Goal: Communication & Community: Answer question/provide support

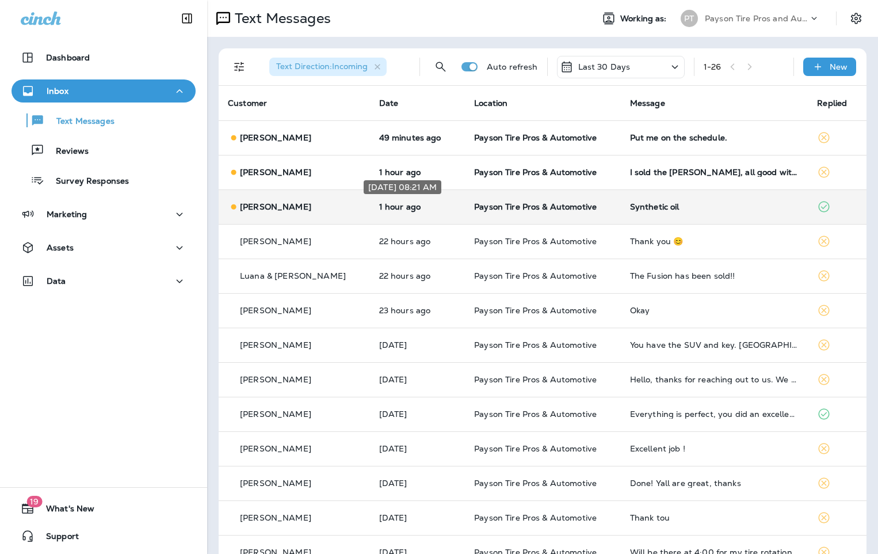
click at [428, 209] on p "1 hour ago" at bounding box center [417, 206] width 77 height 9
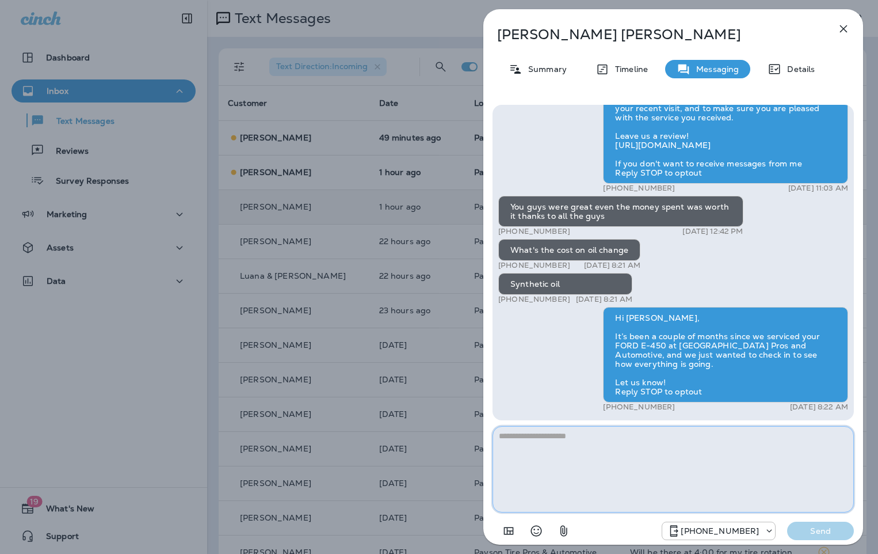
click at [523, 439] on textarea at bounding box center [674, 469] width 362 height 86
type textarea "**********"
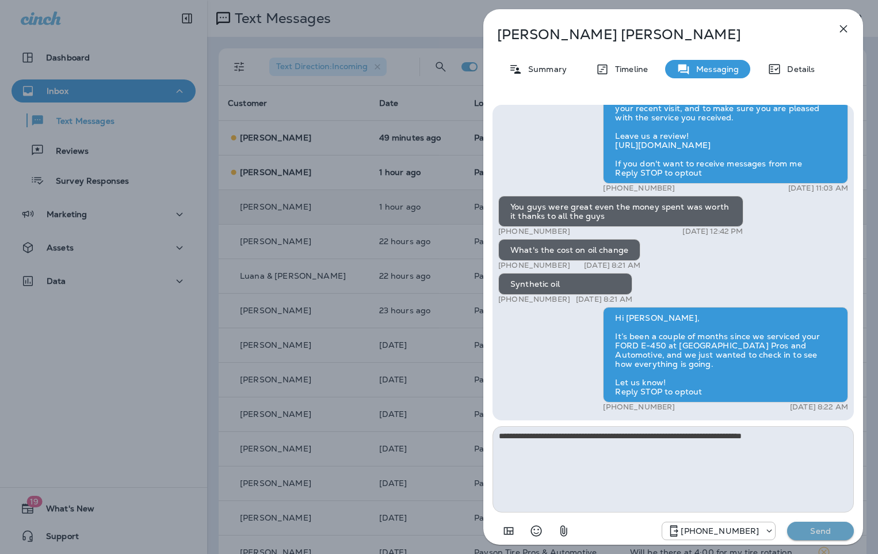
click at [815, 534] on p "Send" at bounding box center [821, 531] width 48 height 10
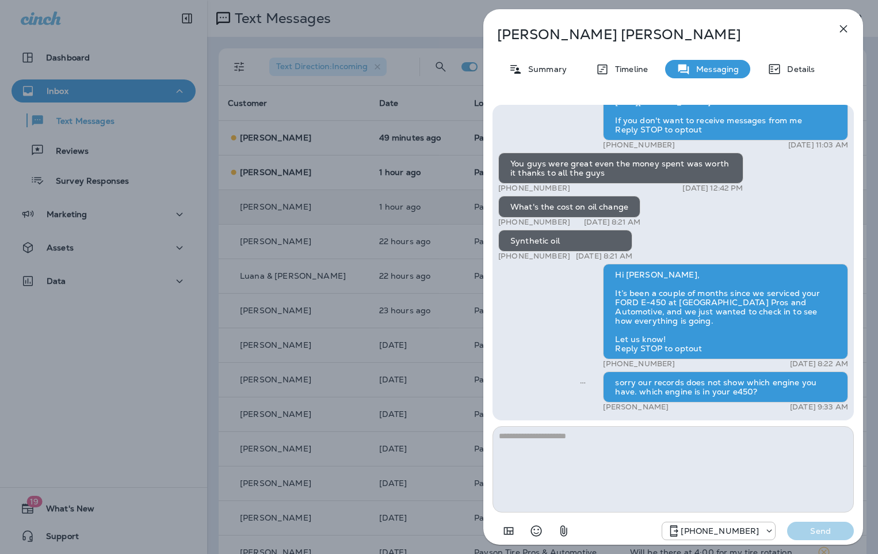
click at [333, 124] on div "[PERSON_NAME] Summary Timeline Messaging Details Hello [PERSON_NAME], This is P…" at bounding box center [439, 277] width 878 height 554
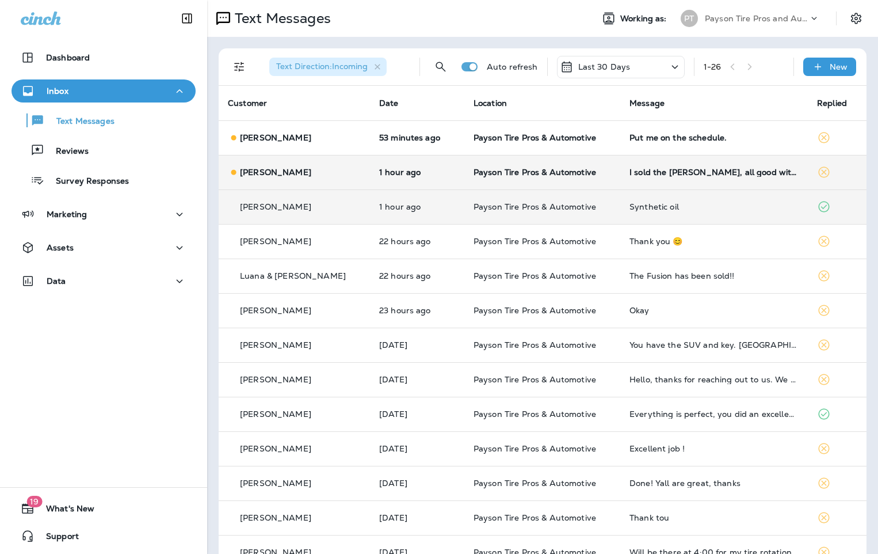
click at [440, 174] on p "1 hour ago" at bounding box center [417, 172] width 76 height 9
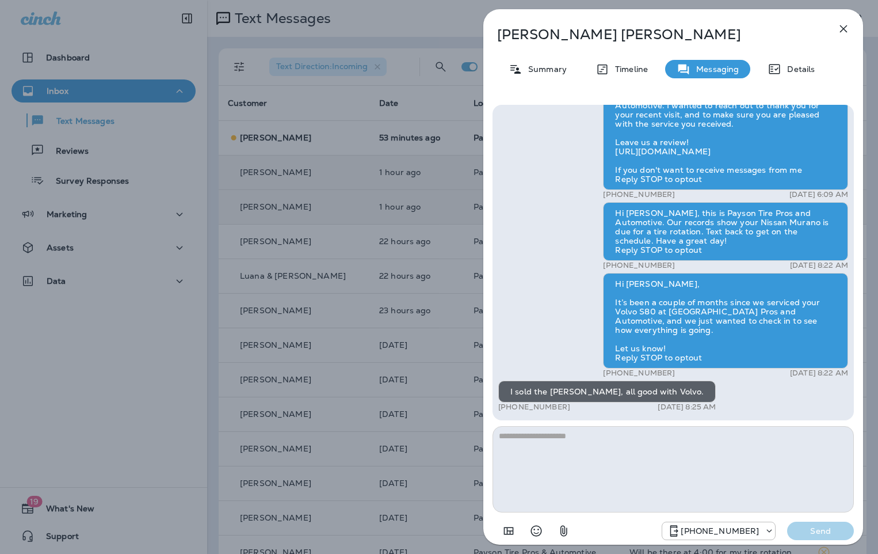
click at [385, 127] on div "[PERSON_NAME] Summary Timeline Messaging Details Hello [PERSON_NAME], Hope all …" at bounding box center [439, 277] width 878 height 554
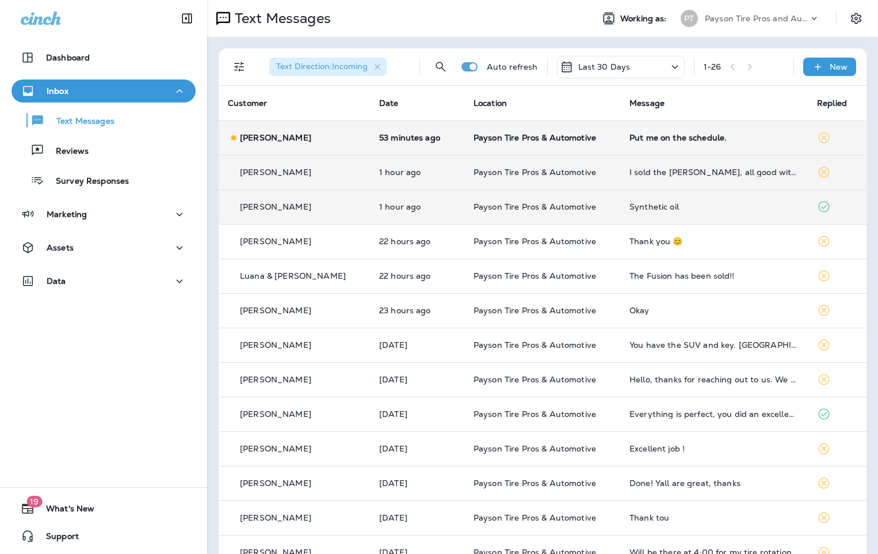
click at [598, 142] on td "Payson Tire Pros & Automotive" at bounding box center [543, 137] width 156 height 35
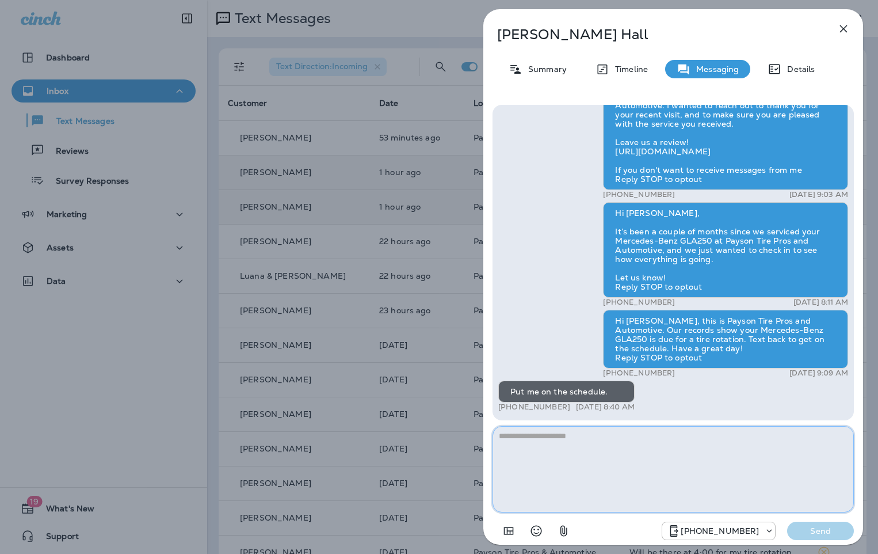
click at [518, 442] on textarea at bounding box center [674, 469] width 362 height 86
type textarea "**********"
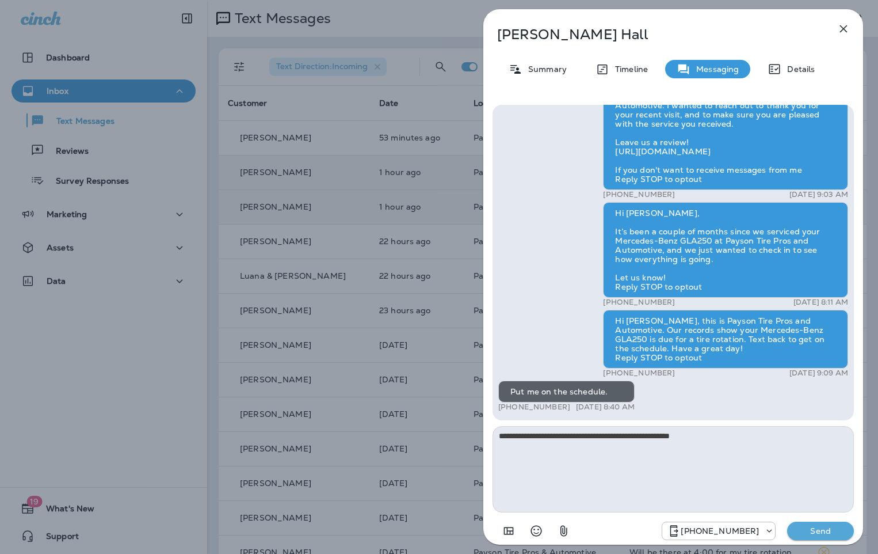
click at [820, 531] on p "Send" at bounding box center [821, 531] width 48 height 10
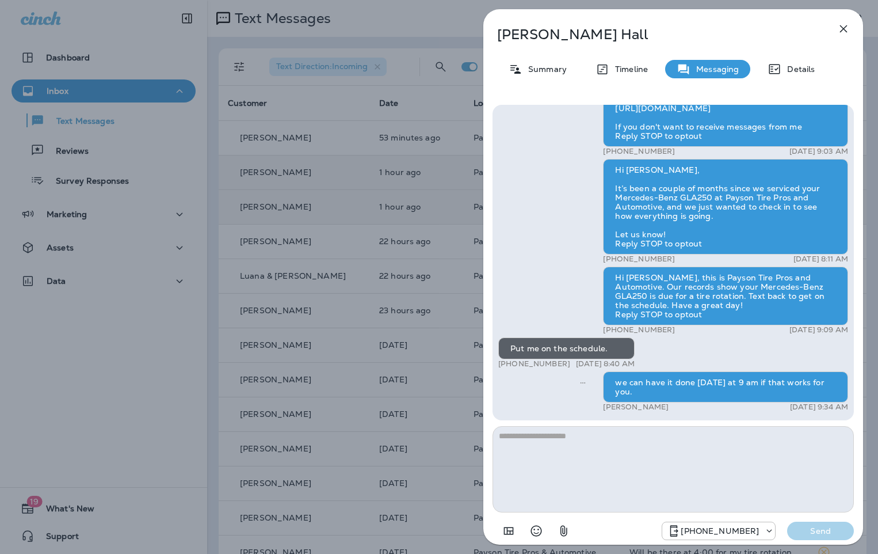
click at [345, 170] on div "[PERSON_NAME] Summary Timeline Messaging Details Hi [PERSON_NAME], this is Pays…" at bounding box center [439, 277] width 878 height 554
